Goal: Navigation & Orientation: Understand site structure

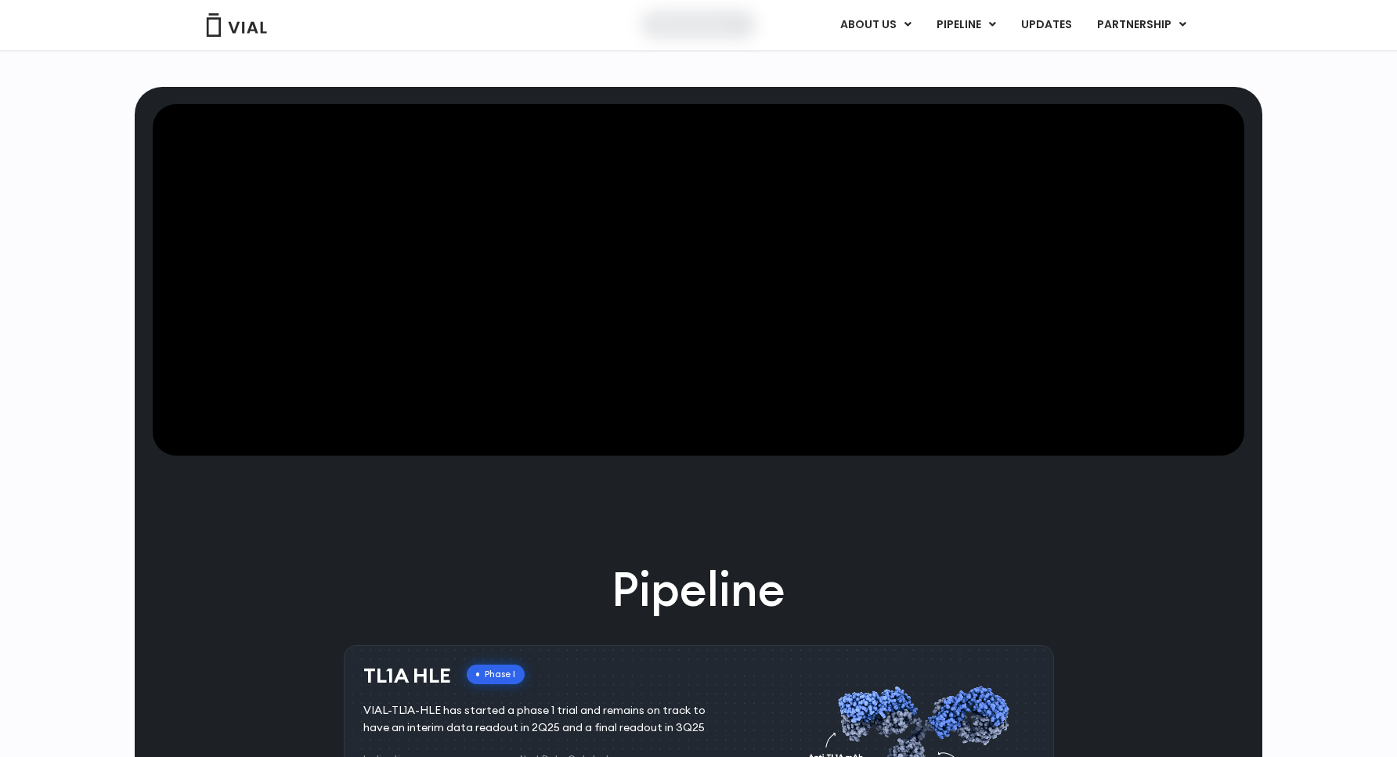
scroll to position [911, 0]
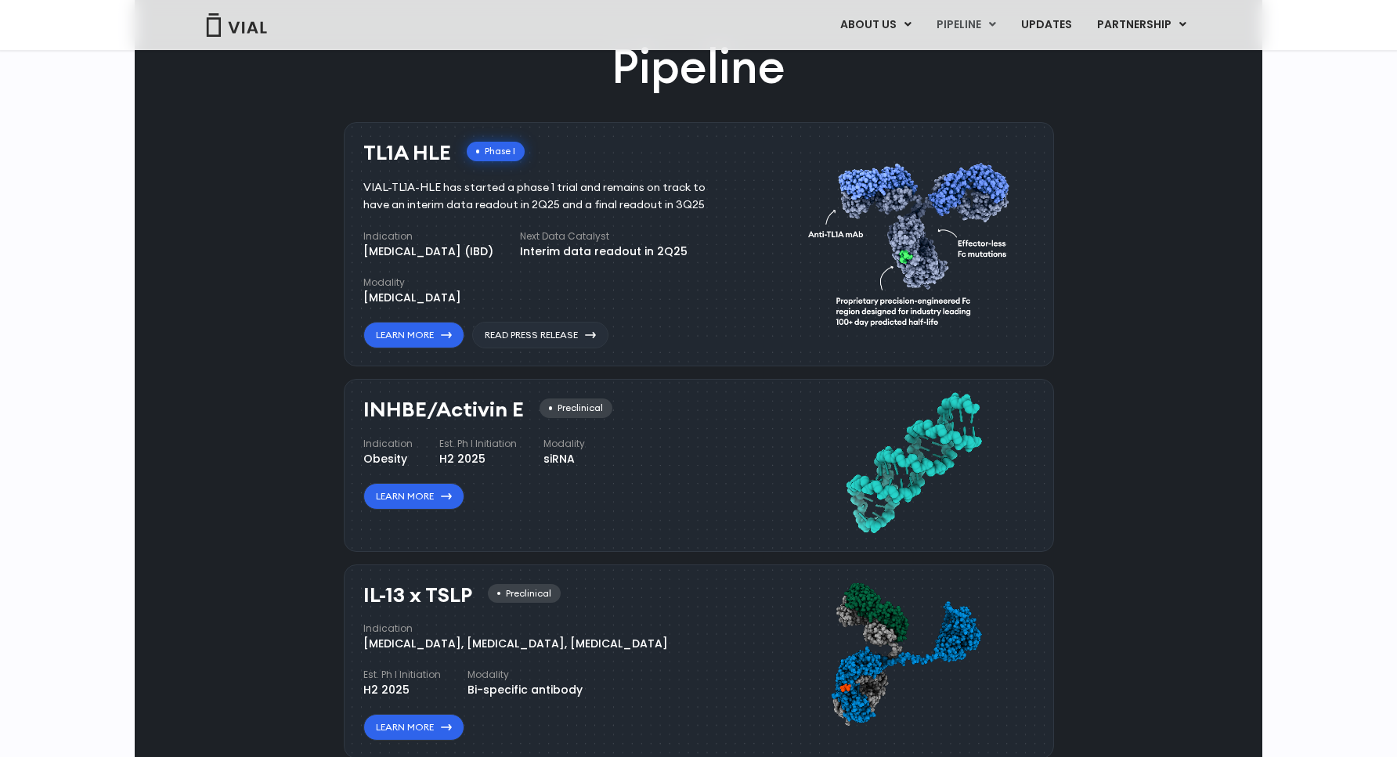
click at [910, 269] on img at bounding box center [913, 241] width 210 height 215
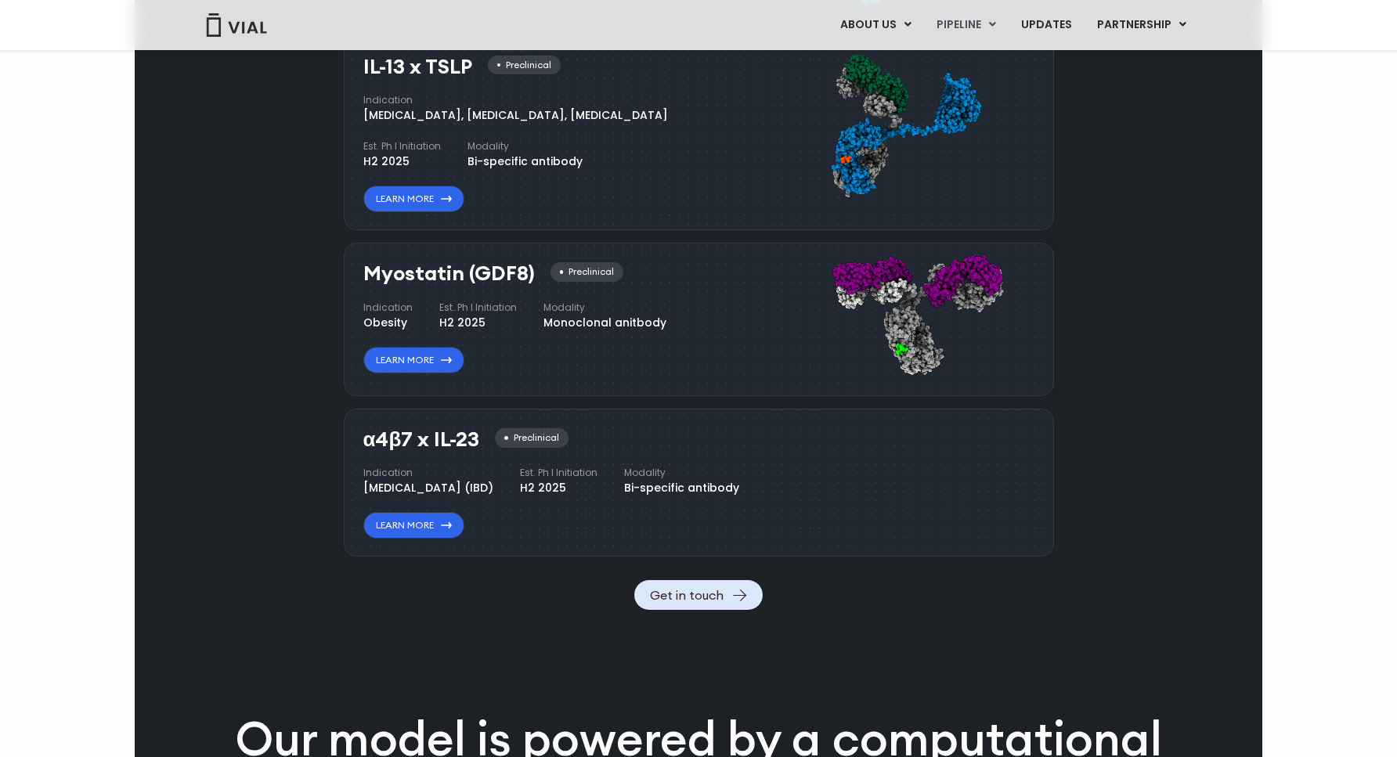
scroll to position [1464, 0]
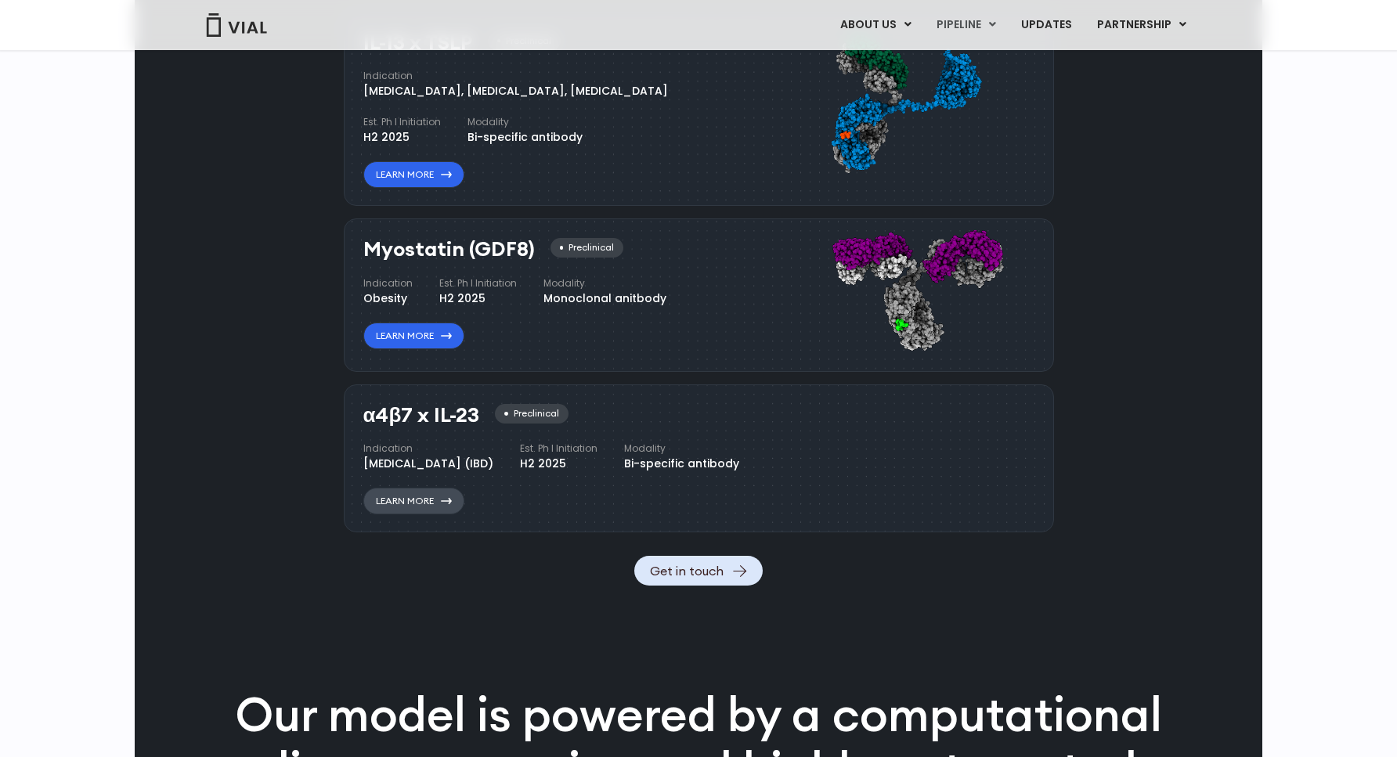
click at [444, 504] on icon at bounding box center [446, 501] width 11 height 6
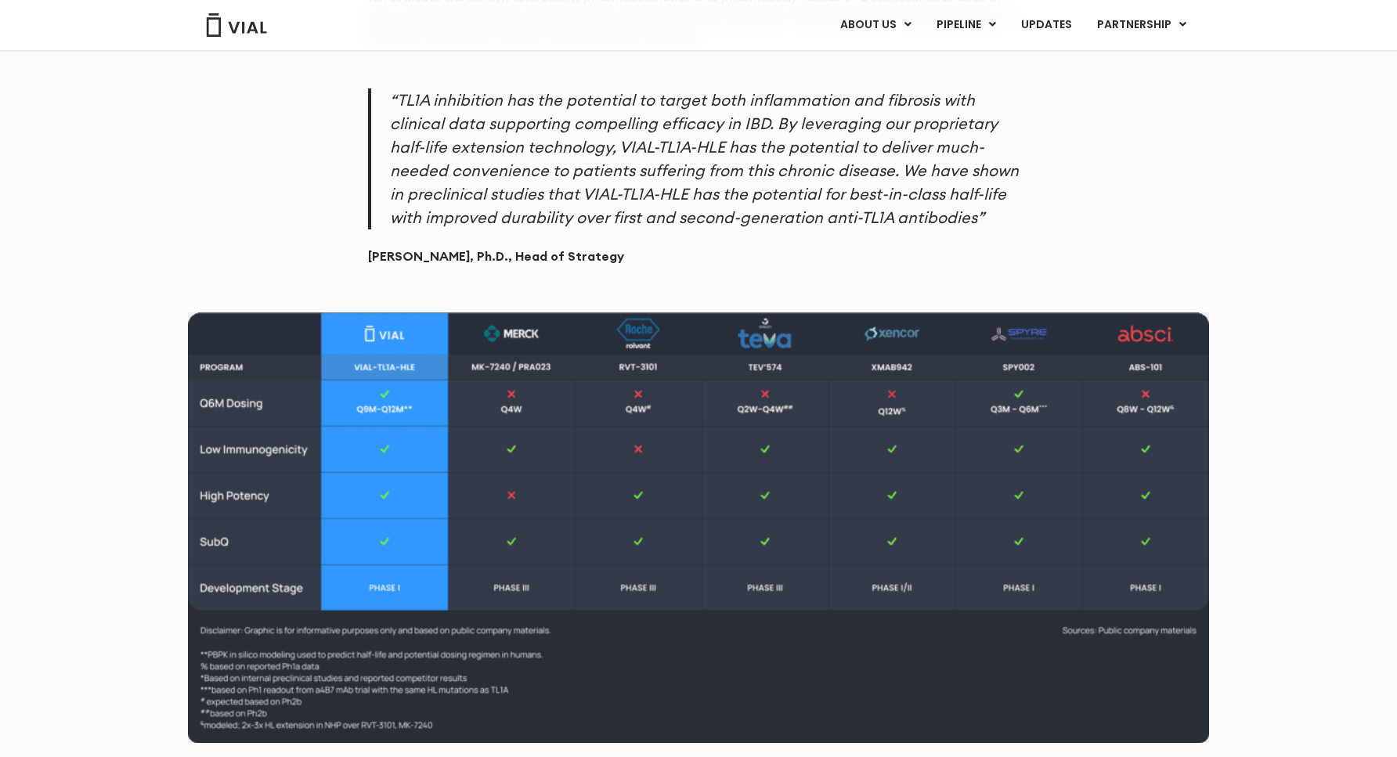
scroll to position [1580, 0]
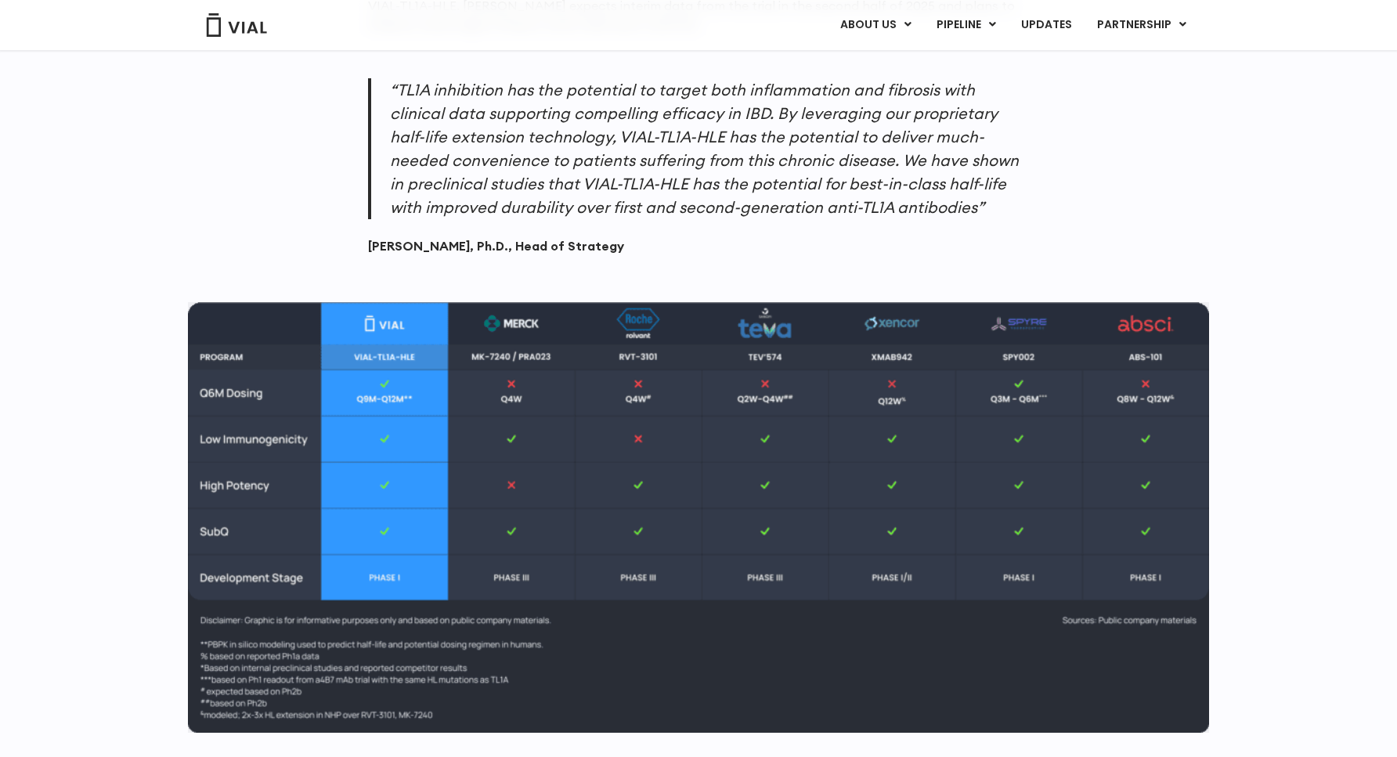
click at [515, 395] on img at bounding box center [698, 517] width 1021 height 431
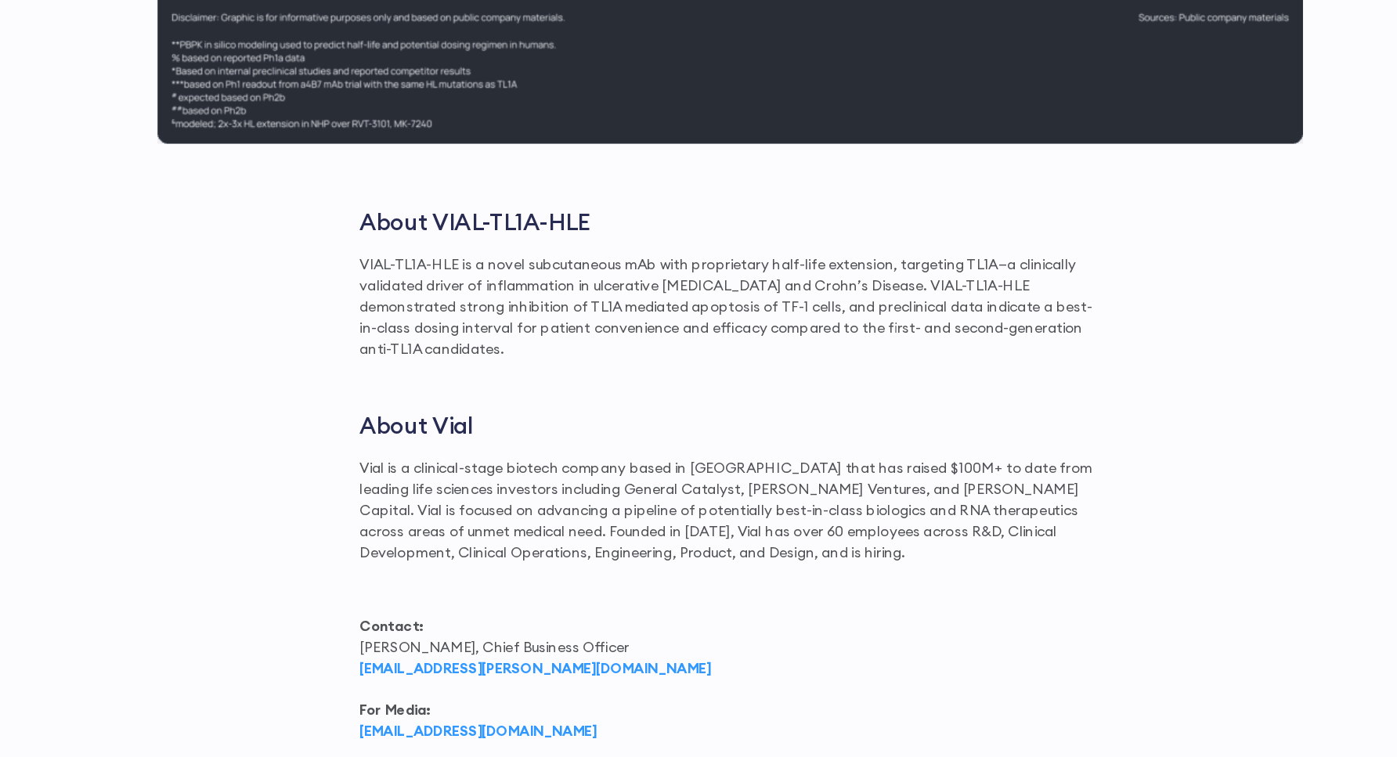
scroll to position [2254, 0]
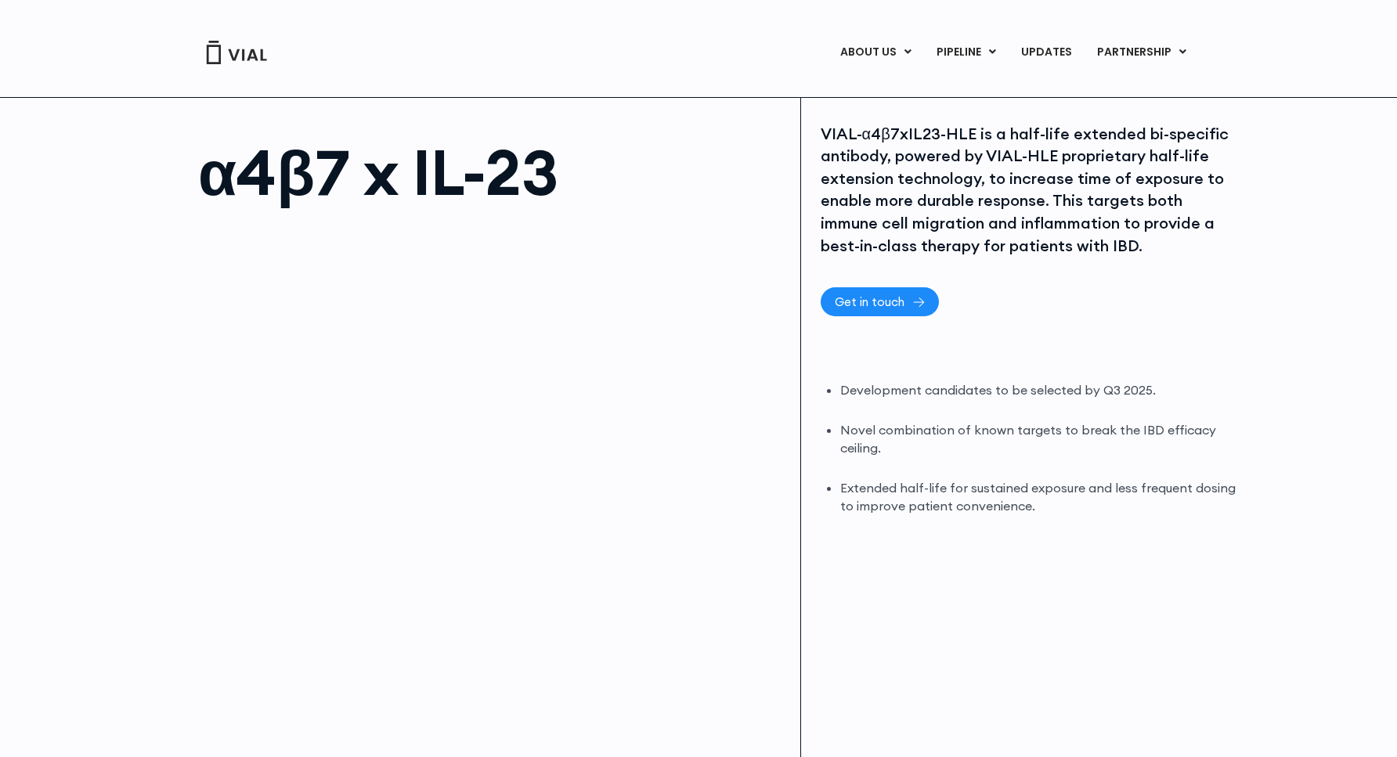
click at [870, 312] on link "Get in touch" at bounding box center [879, 301] width 118 height 29
click at [1053, 55] on link "UPDATES" at bounding box center [1045, 52] width 75 height 27
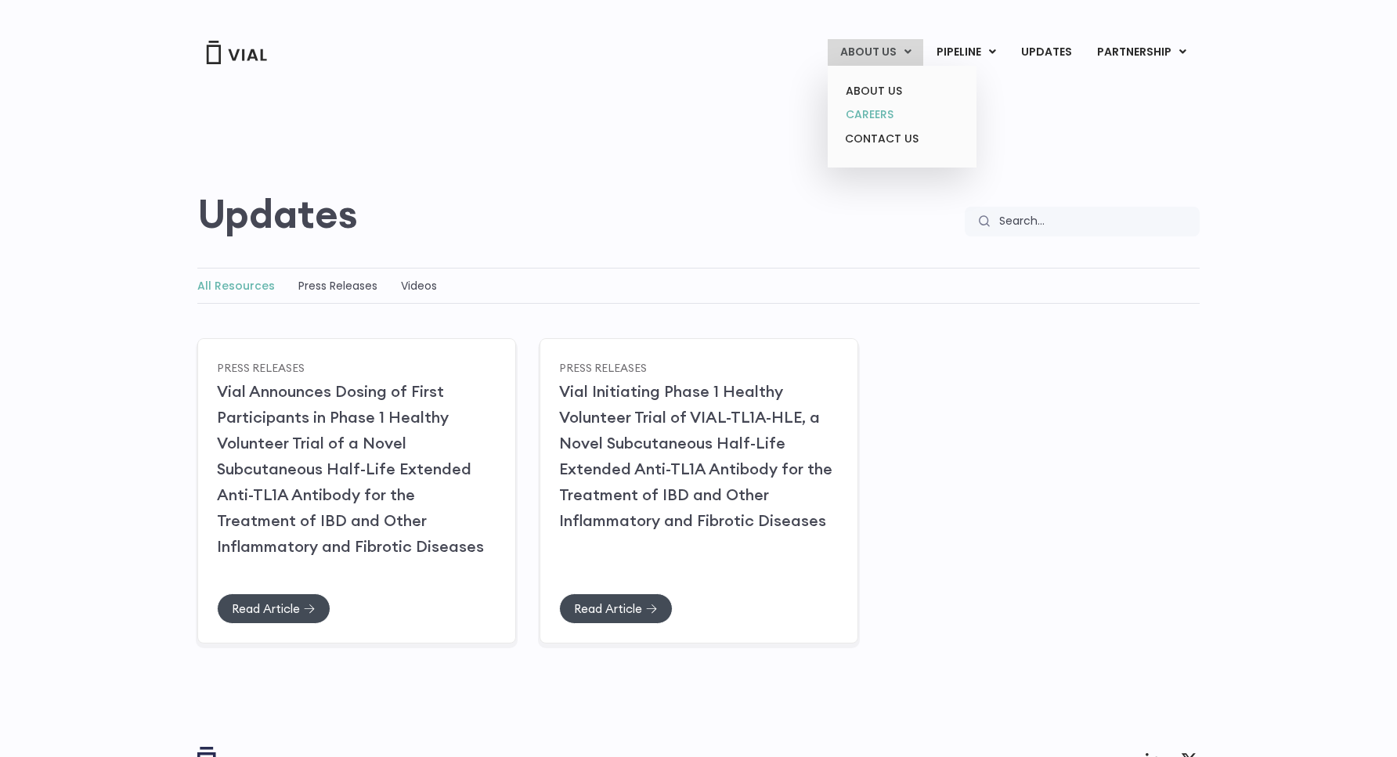
click at [888, 114] on link "CAREERS" at bounding box center [901, 115] width 137 height 24
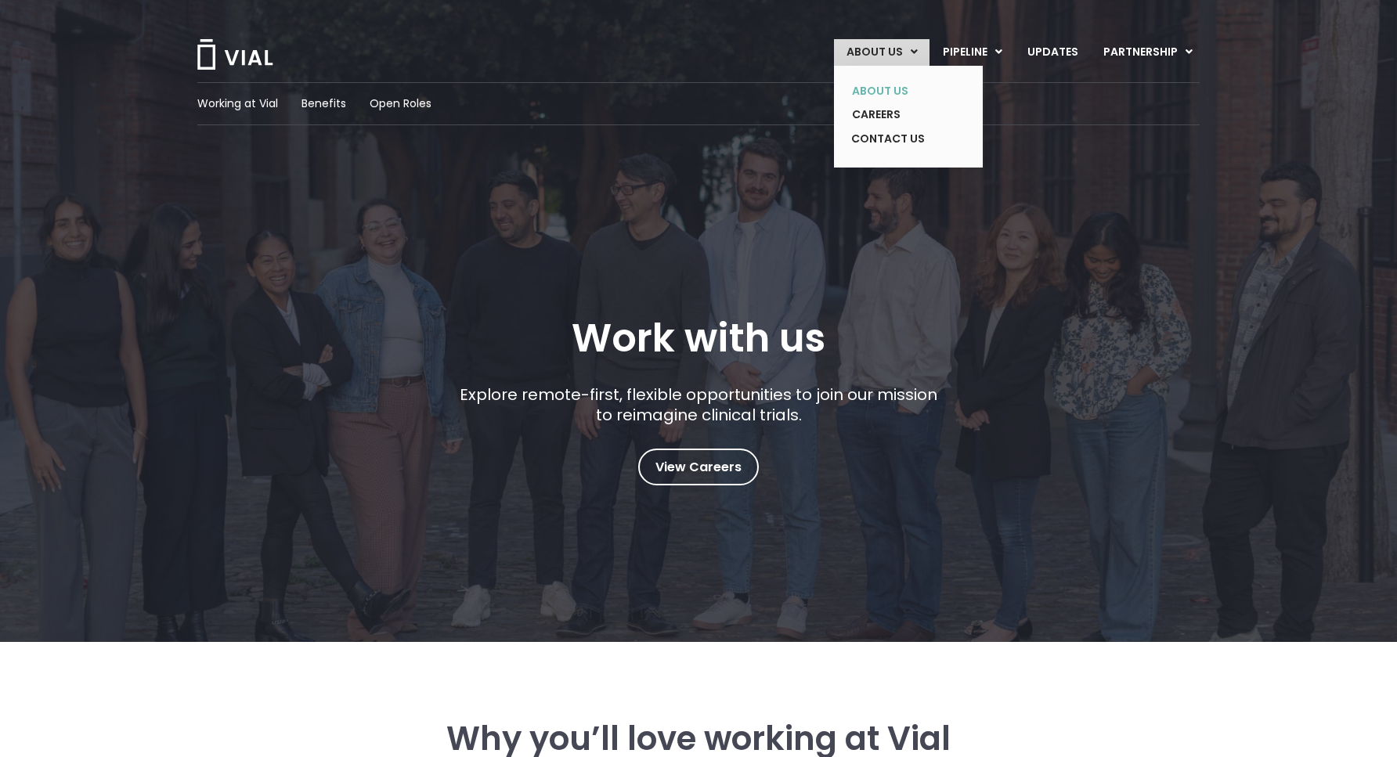
click at [888, 87] on link "ABOUT US" at bounding box center [896, 91] width 114 height 24
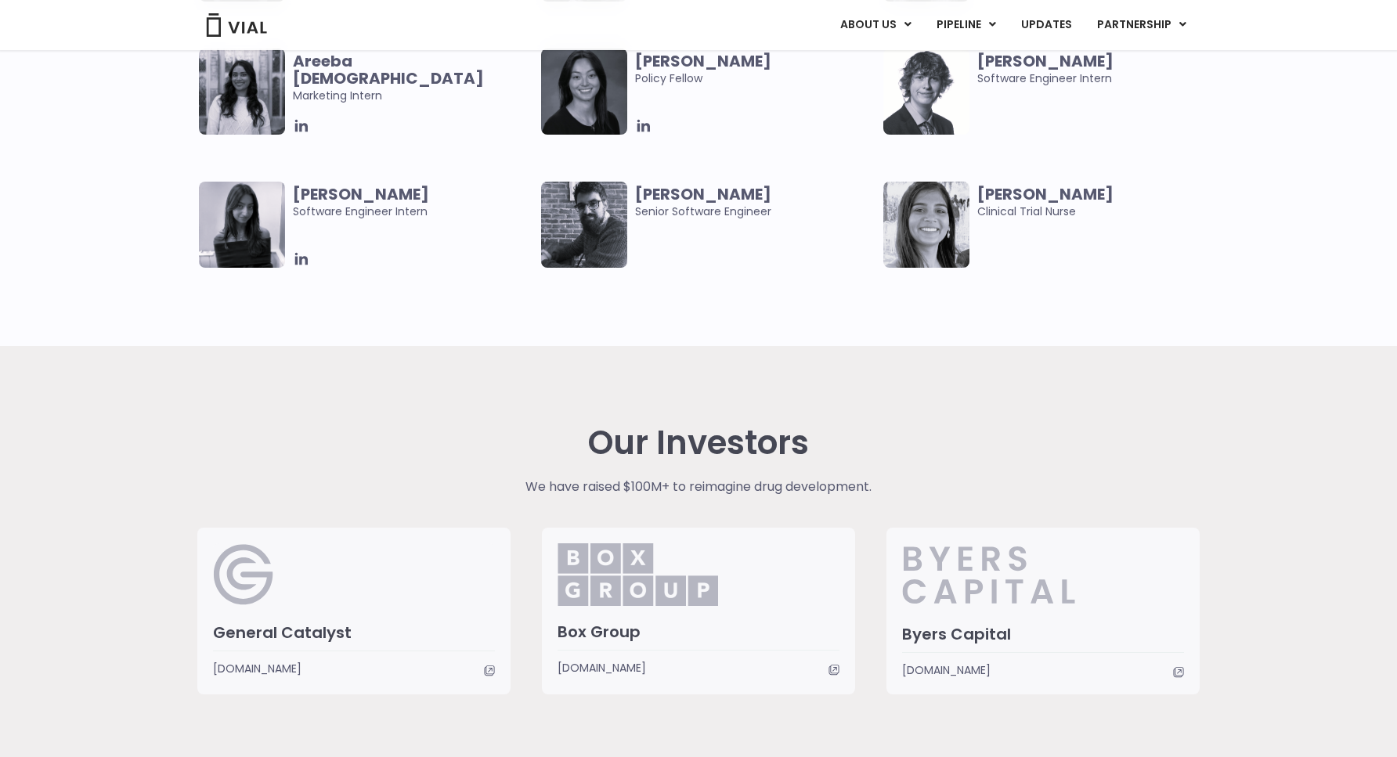
scroll to position [3548, 0]
